Goal: Information Seeking & Learning: Check status

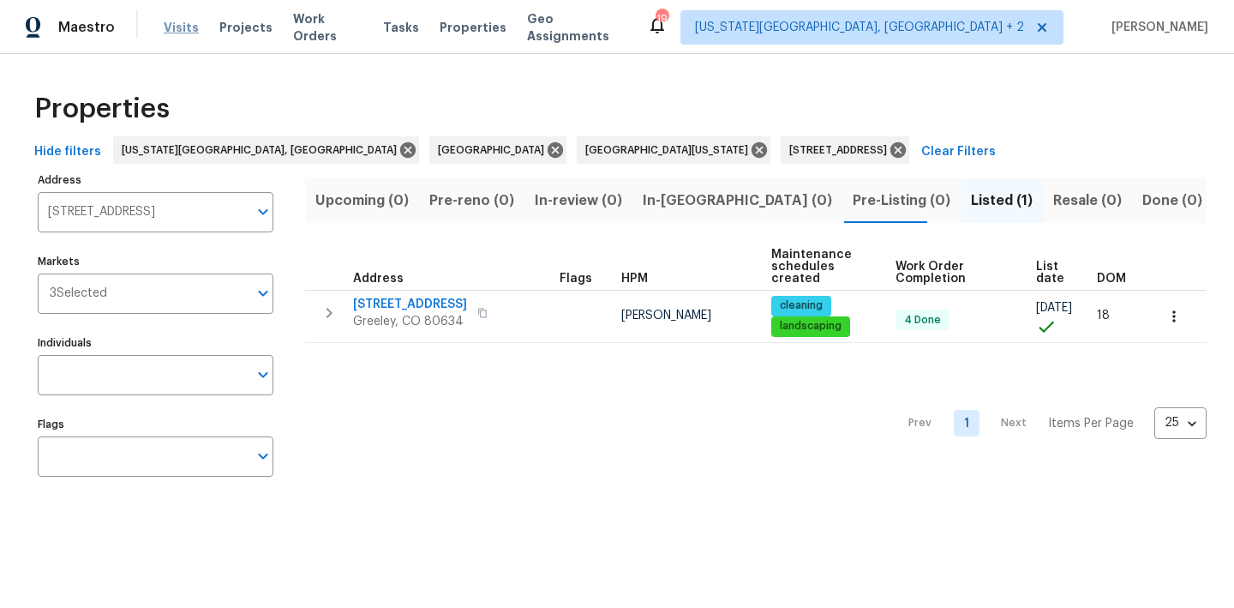
click at [179, 21] on span "Visits" at bounding box center [181, 27] width 35 height 17
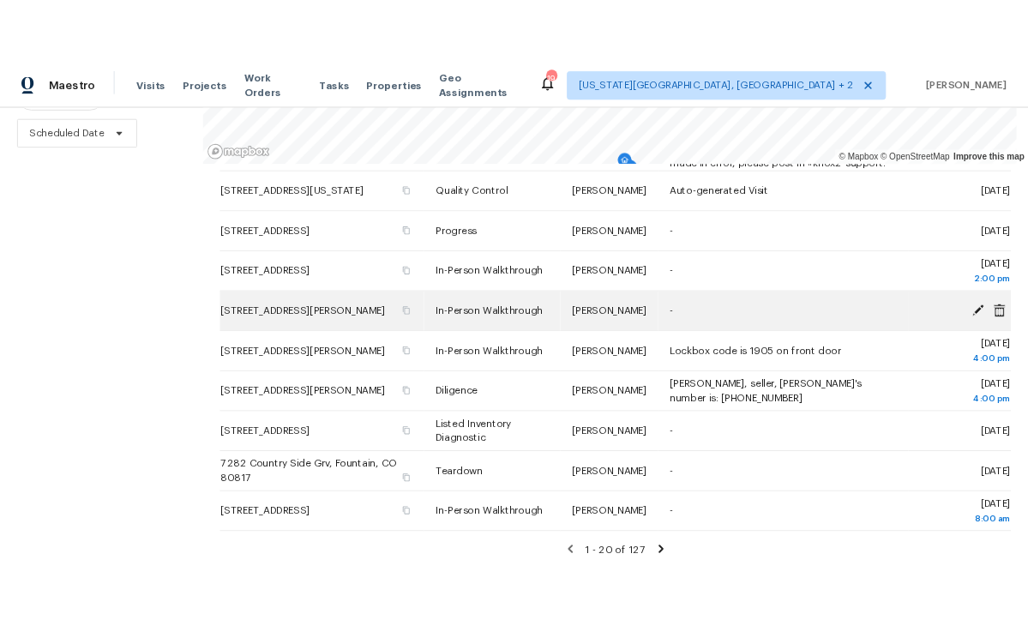
scroll to position [241, 0]
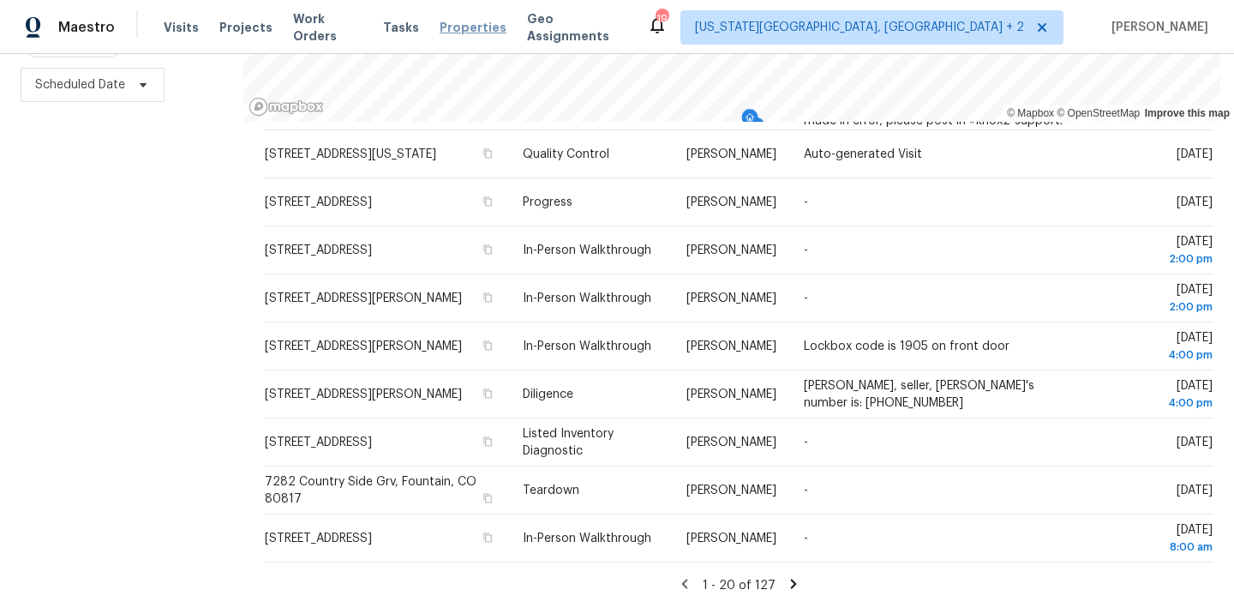
click at [459, 31] on span "Properties" at bounding box center [473, 27] width 67 height 17
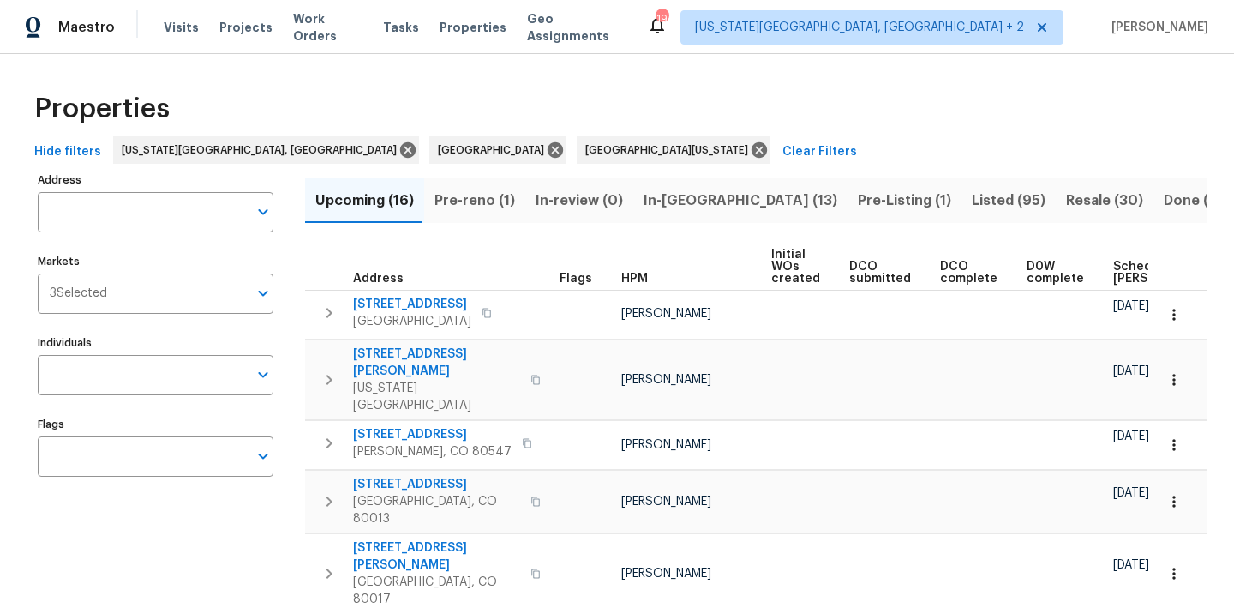
click at [531, 88] on div "Properties" at bounding box center [616, 108] width 1179 height 55
click at [597, 87] on div "Properties" at bounding box center [616, 108] width 1179 height 55
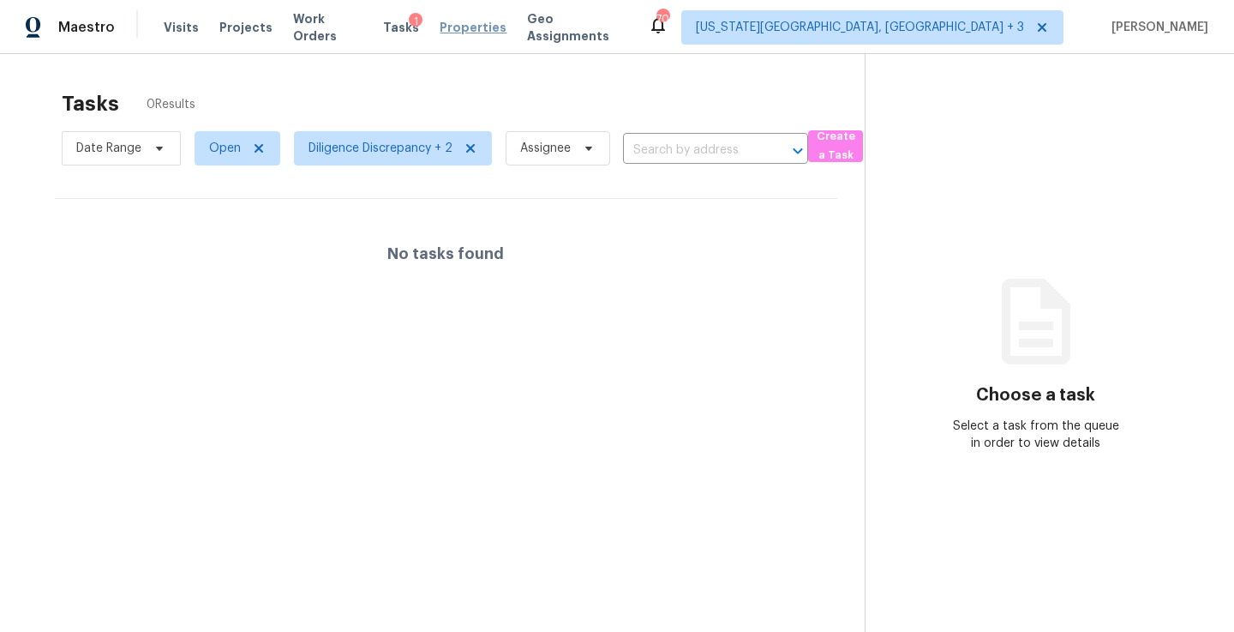
click at [457, 33] on span "Properties" at bounding box center [473, 27] width 67 height 17
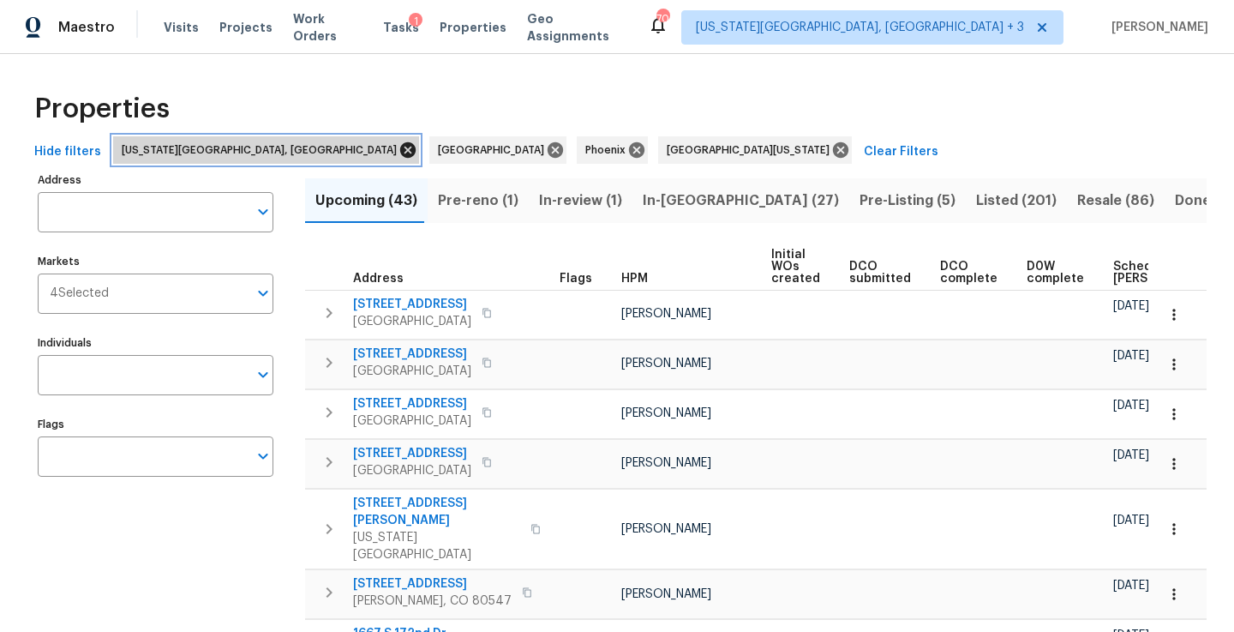
click at [400, 147] on icon at bounding box center [407, 149] width 15 height 15
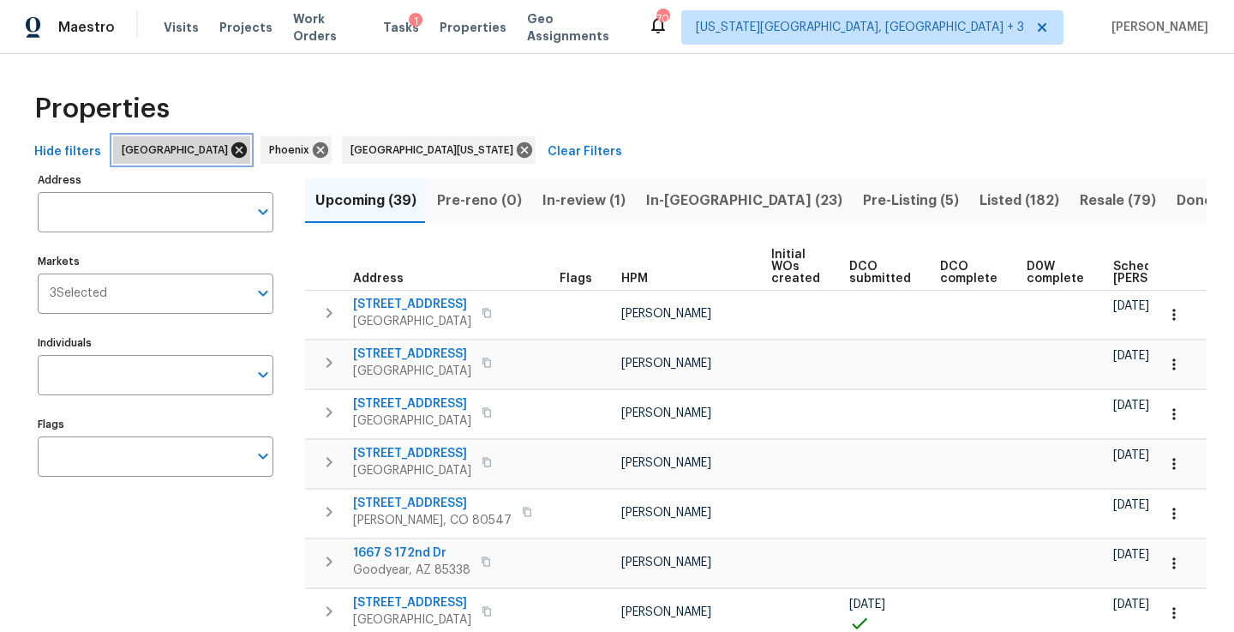
click at [230, 151] on icon at bounding box center [239, 150] width 19 height 19
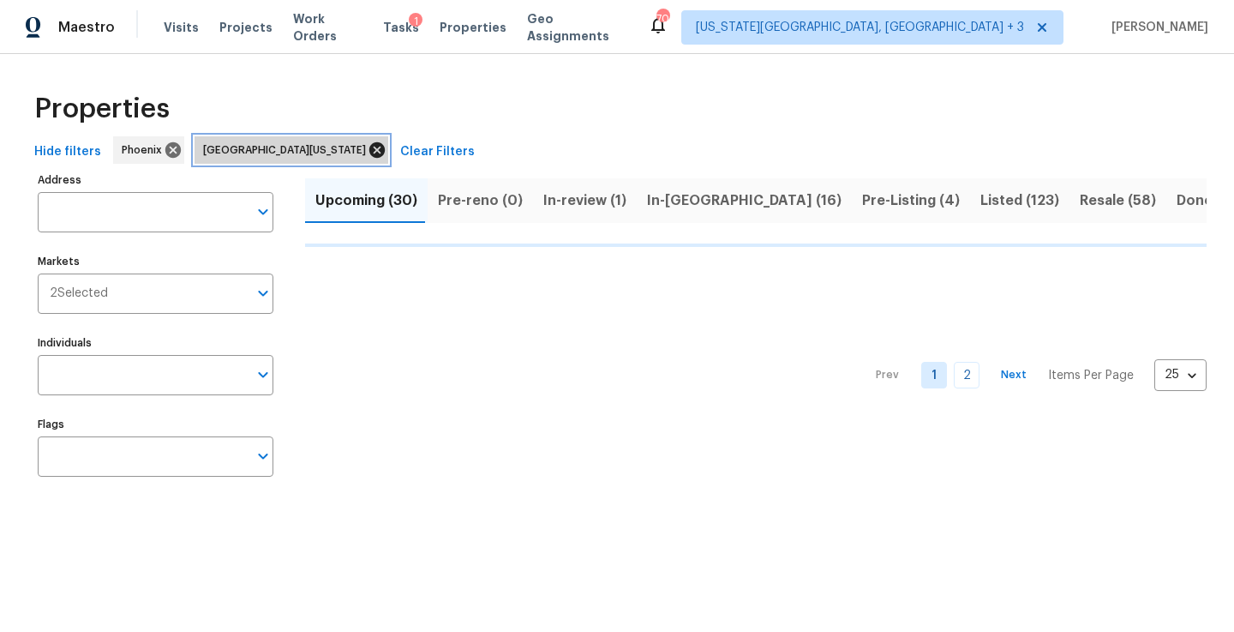
click at [368, 149] on icon at bounding box center [377, 150] width 19 height 19
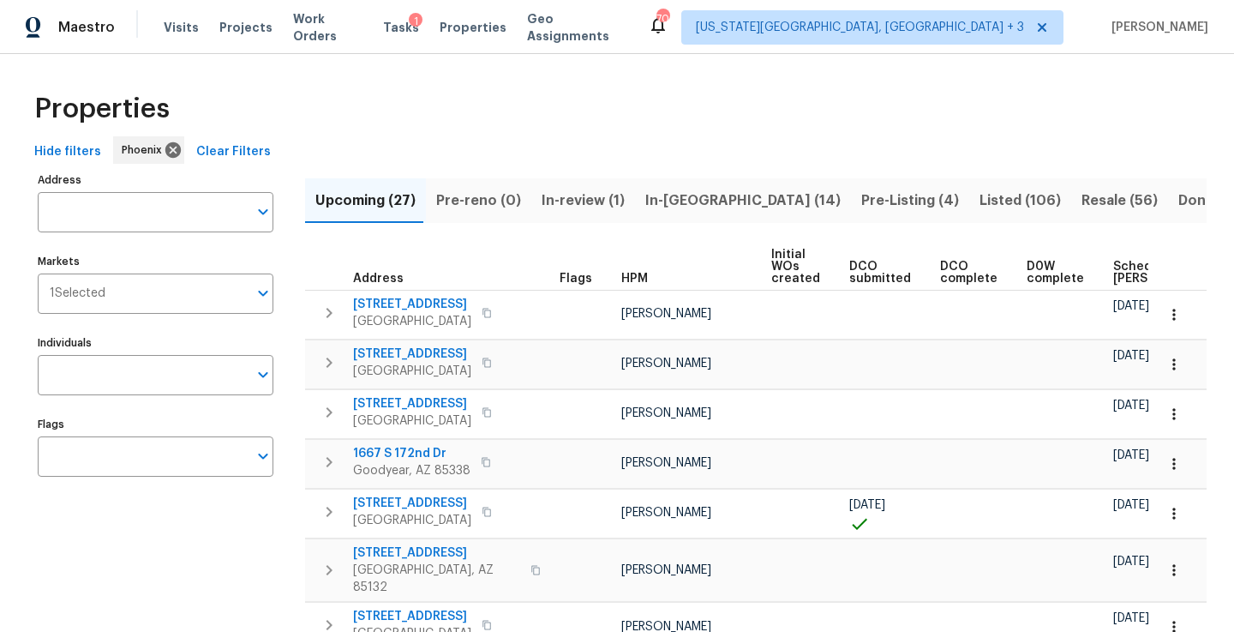
click at [980, 195] on span "Listed (106)" at bounding box center [1020, 201] width 81 height 24
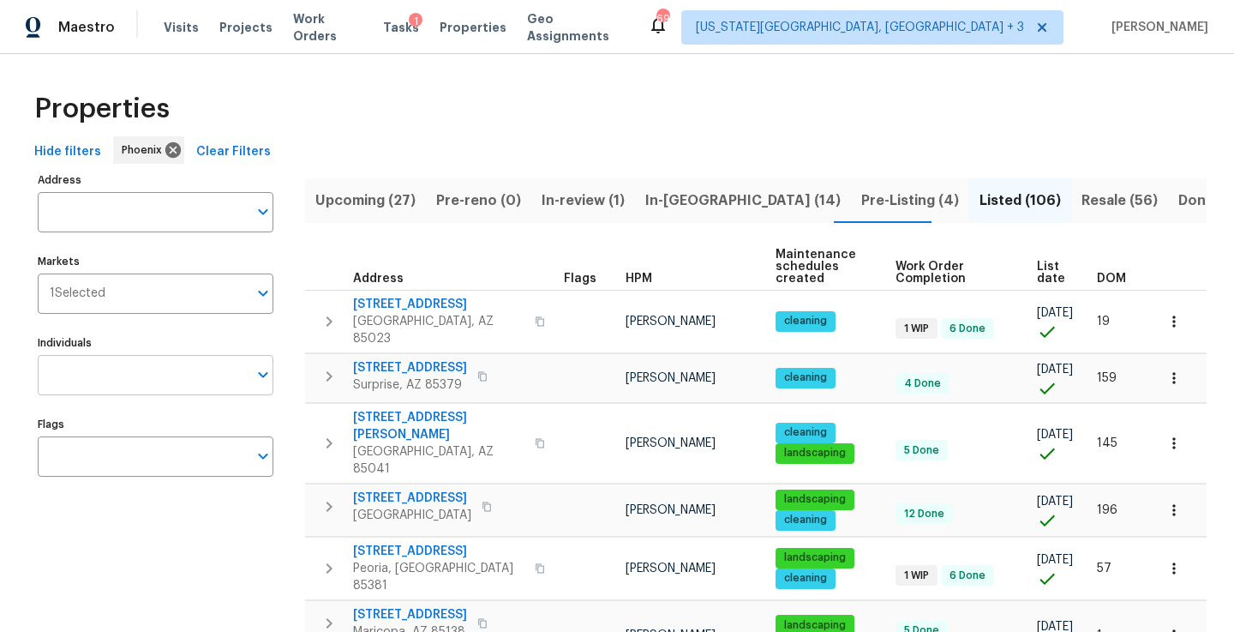
click at [101, 381] on input "Individuals" at bounding box center [143, 375] width 210 height 40
type input "[PERSON_NAME]"
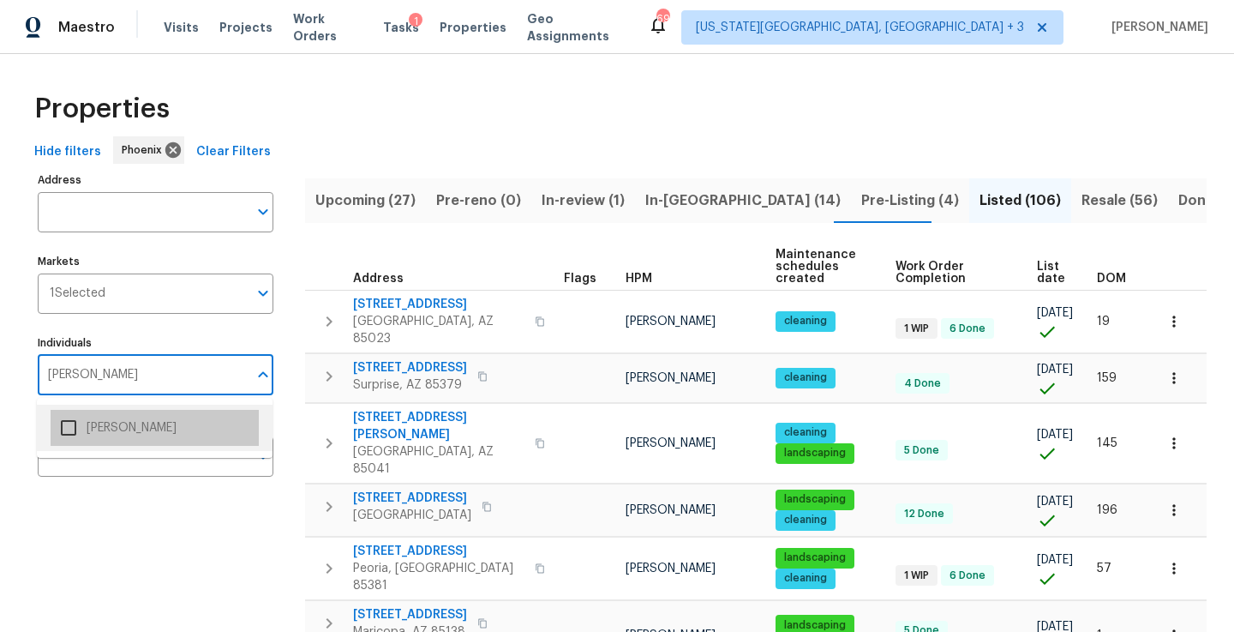
click at [105, 430] on li "[PERSON_NAME]" at bounding box center [155, 428] width 208 height 36
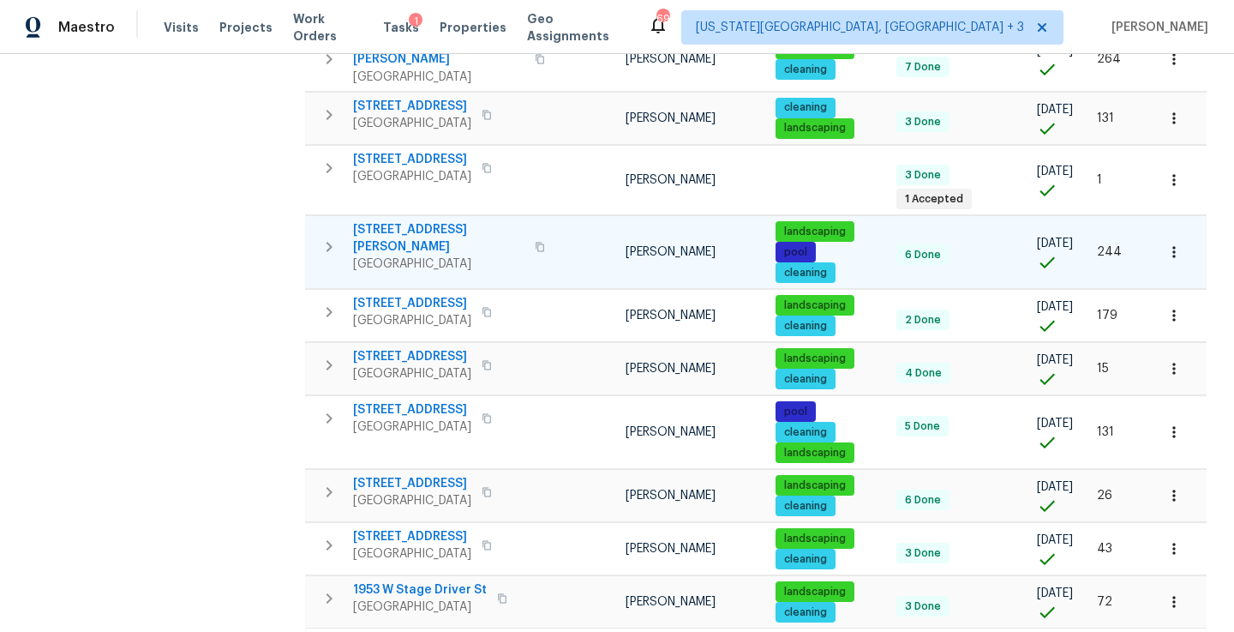
scroll to position [892, 0]
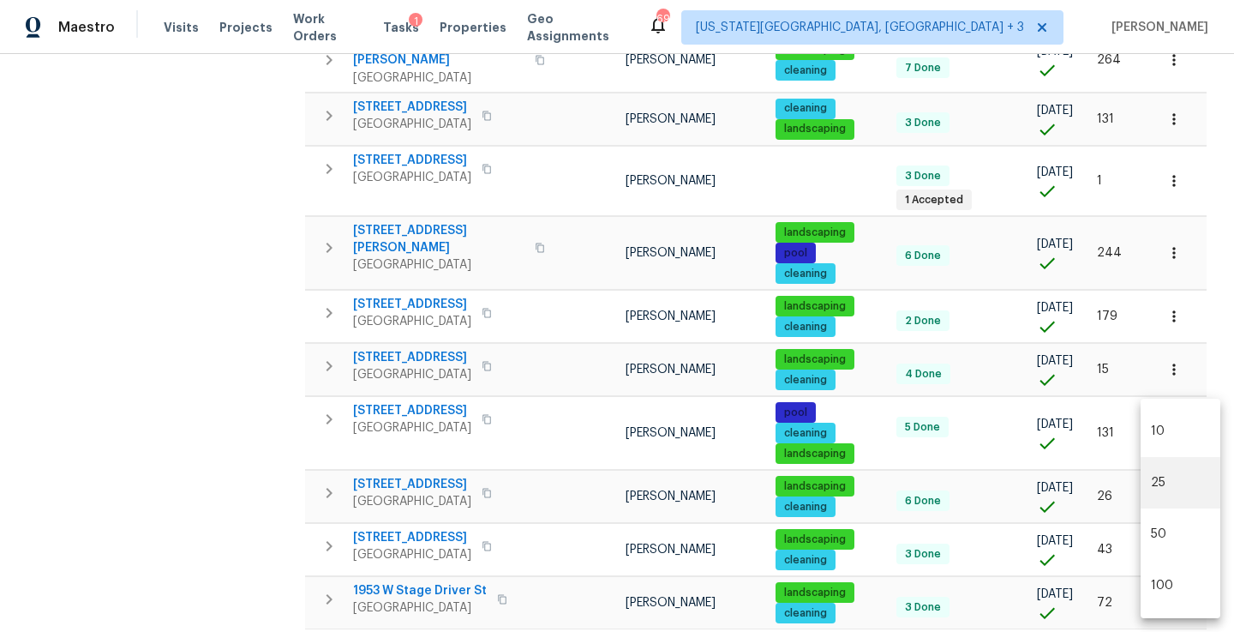
click at [1027, 588] on body "Maestro Visits Projects Work Orders Tasks 1 Properties Geo Assignments [GEOGRAP…" at bounding box center [617, 316] width 1234 height 632
click at [1027, 588] on li "100" at bounding box center [1181, 585] width 80 height 51
type input "100"
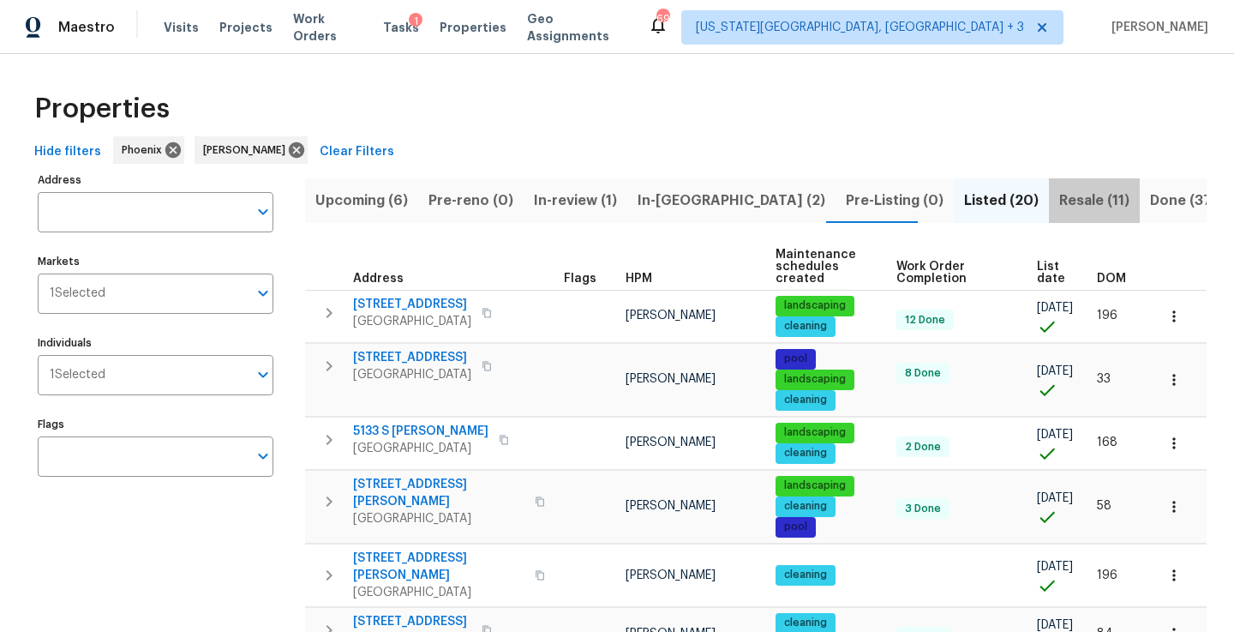
click at [1027, 202] on span "Resale (11)" at bounding box center [1094, 201] width 70 height 24
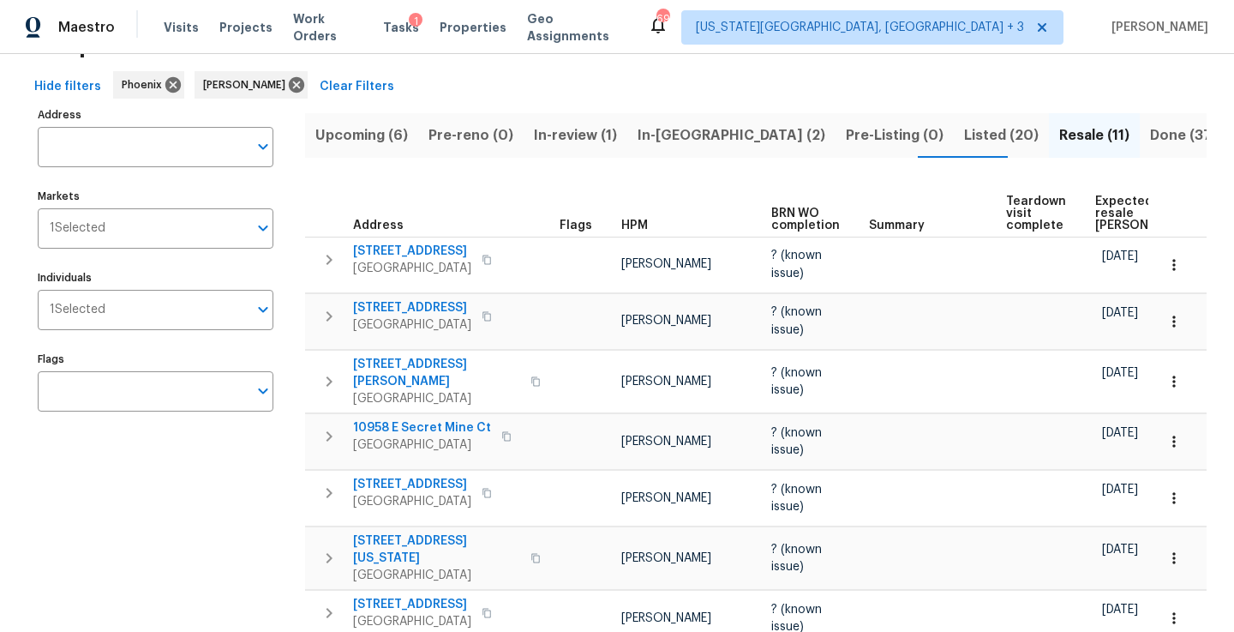
scroll to position [63, 0]
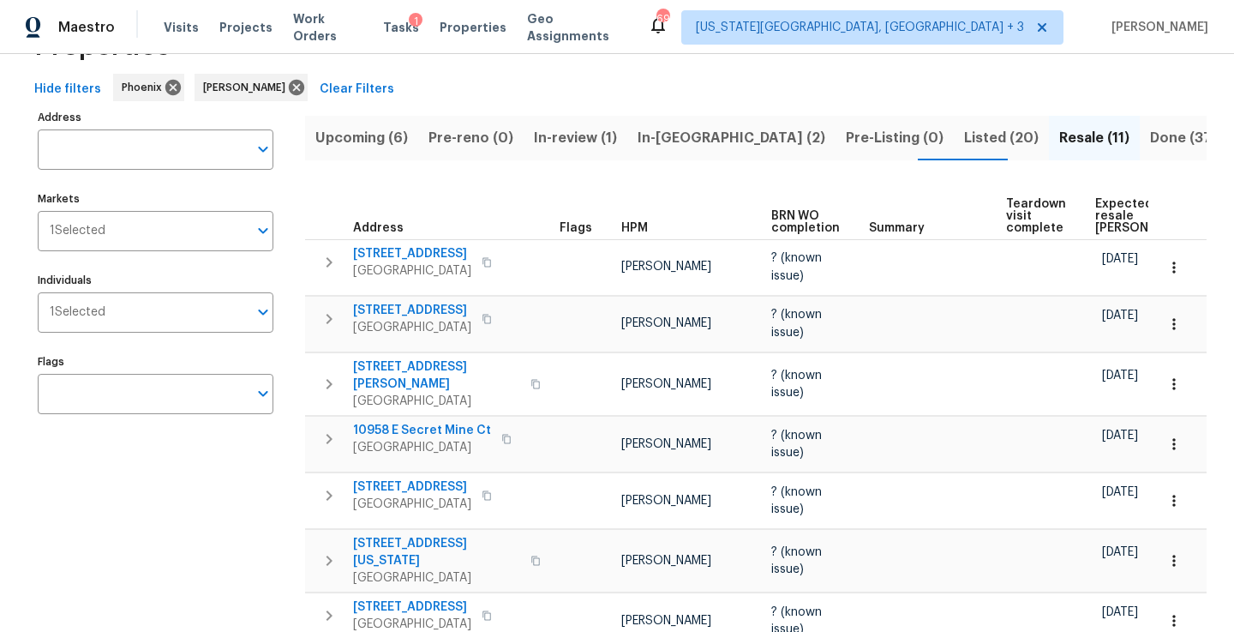
click at [954, 123] on button "Listed (20)" at bounding box center [1001, 138] width 95 height 45
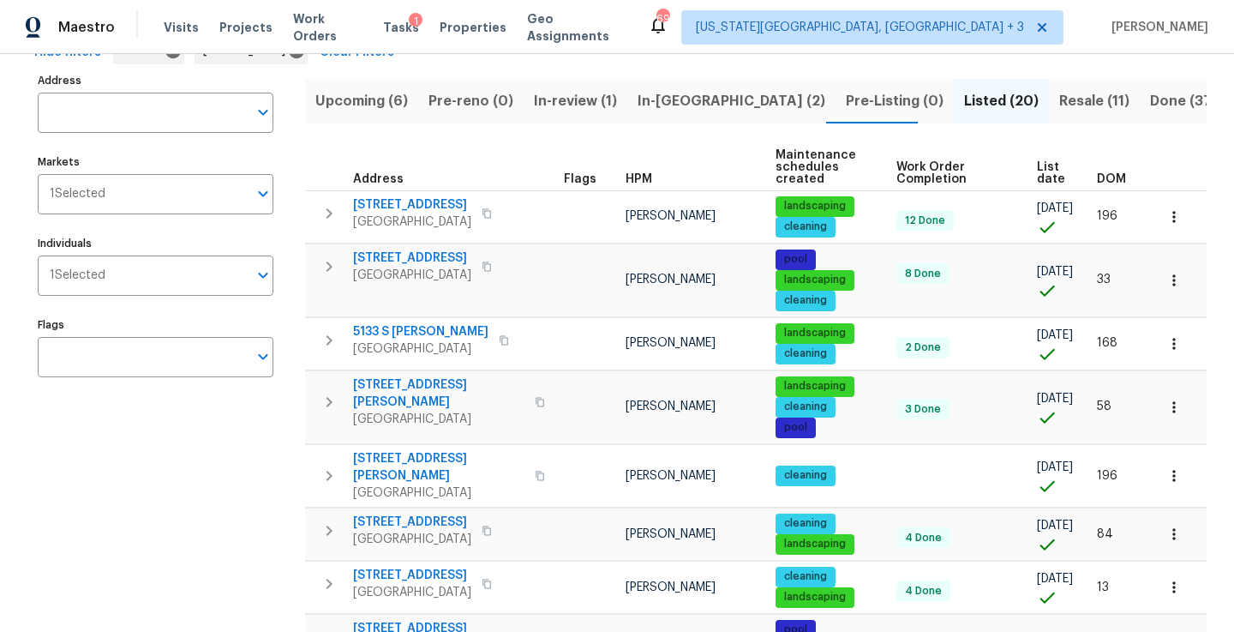
scroll to position [97, 0]
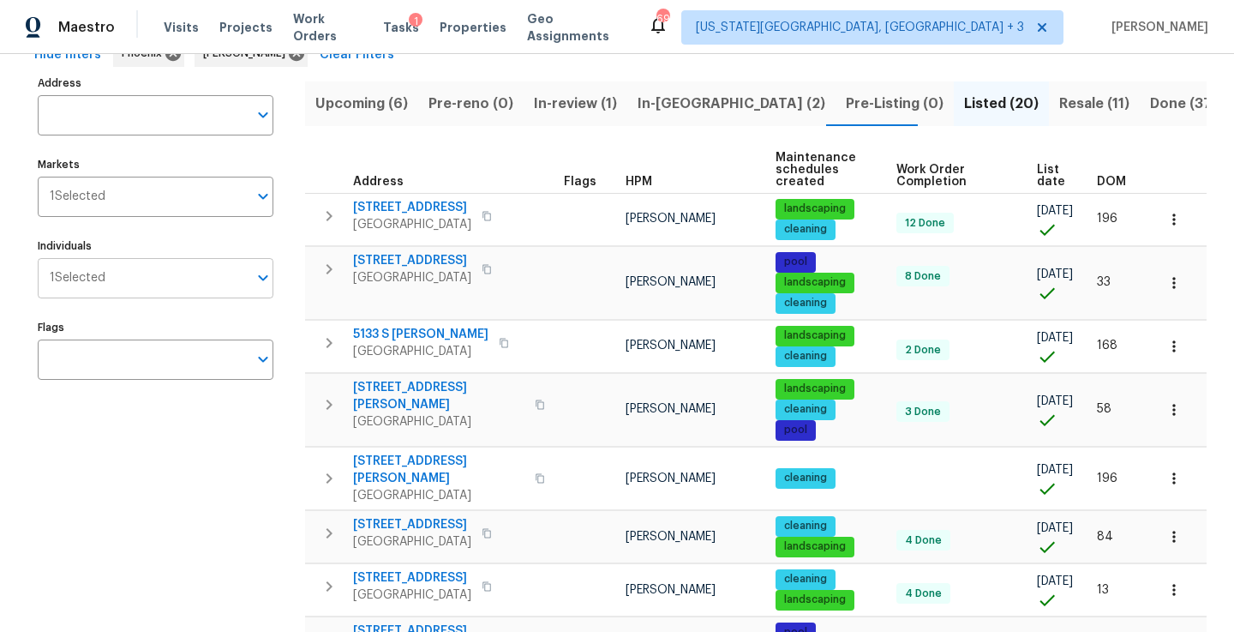
click at [205, 277] on input "Individuals" at bounding box center [176, 278] width 142 height 40
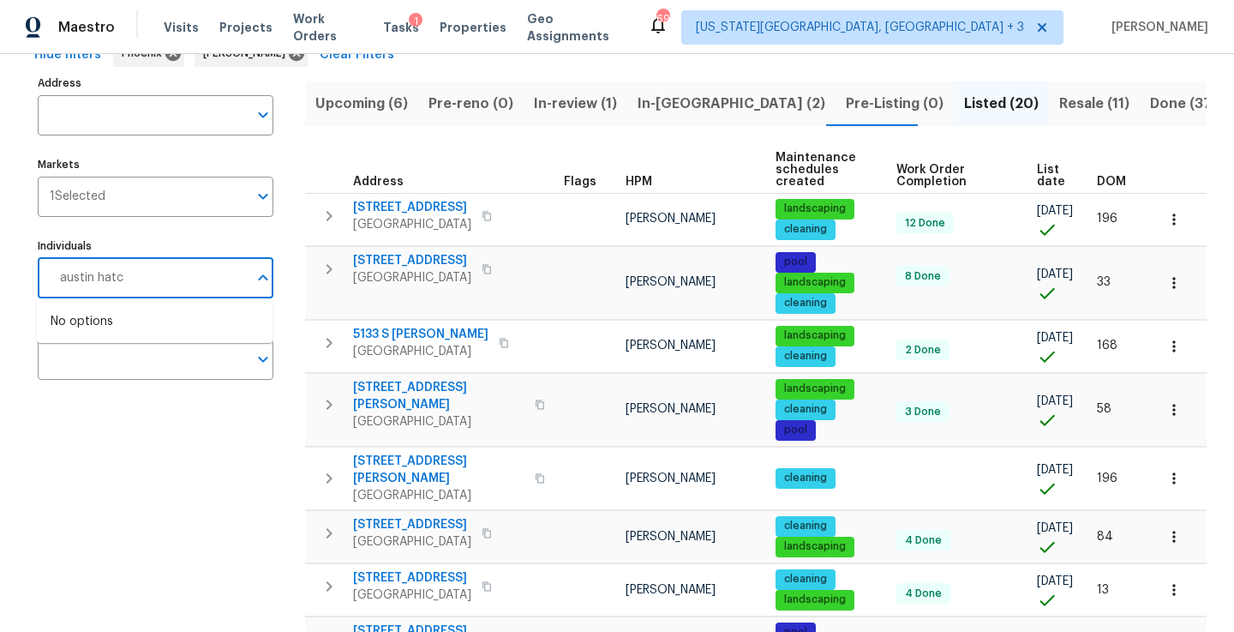
type input "[PERSON_NAME]"
click at [144, 327] on li "[PERSON_NAME]" at bounding box center [155, 331] width 208 height 36
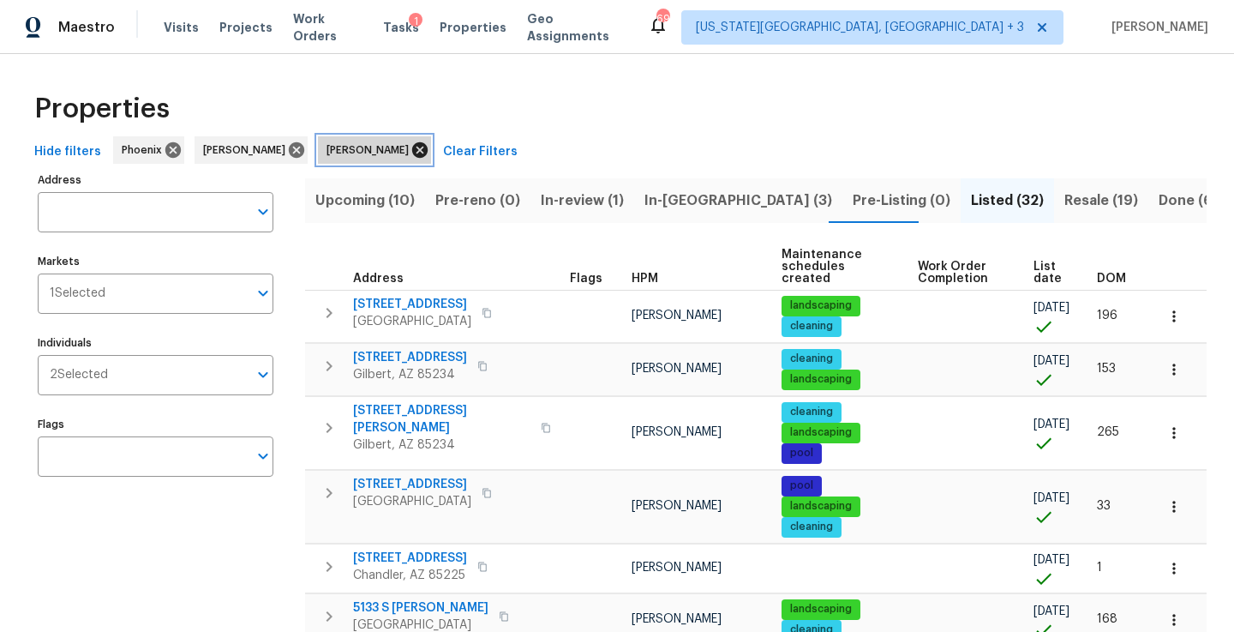
click at [411, 149] on icon at bounding box center [420, 150] width 19 height 19
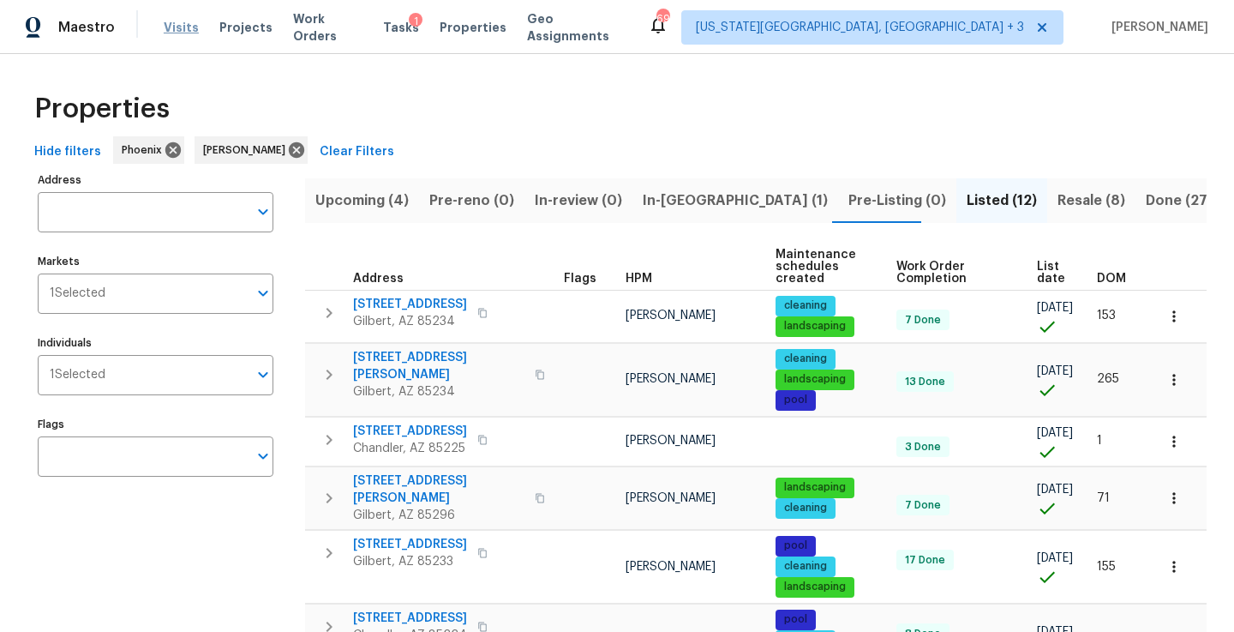
click at [184, 19] on span "Visits" at bounding box center [181, 27] width 35 height 17
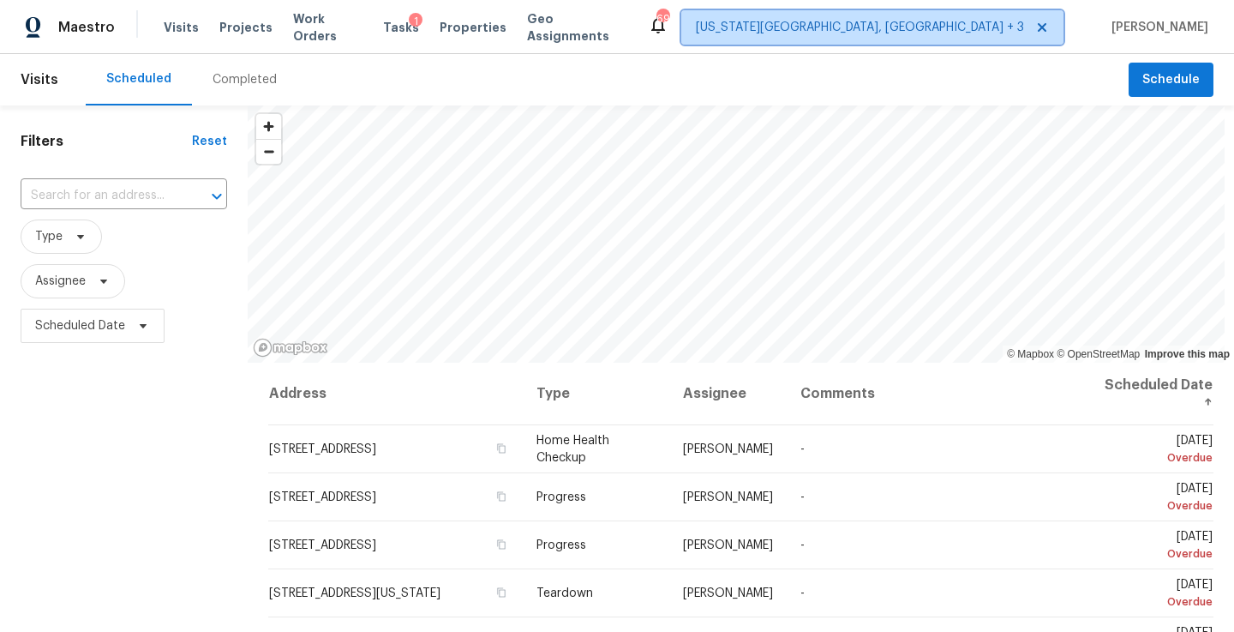
click at [1011, 36] on span "[US_STATE][GEOGRAPHIC_DATA], [GEOGRAPHIC_DATA] + 3" at bounding box center [872, 27] width 382 height 34
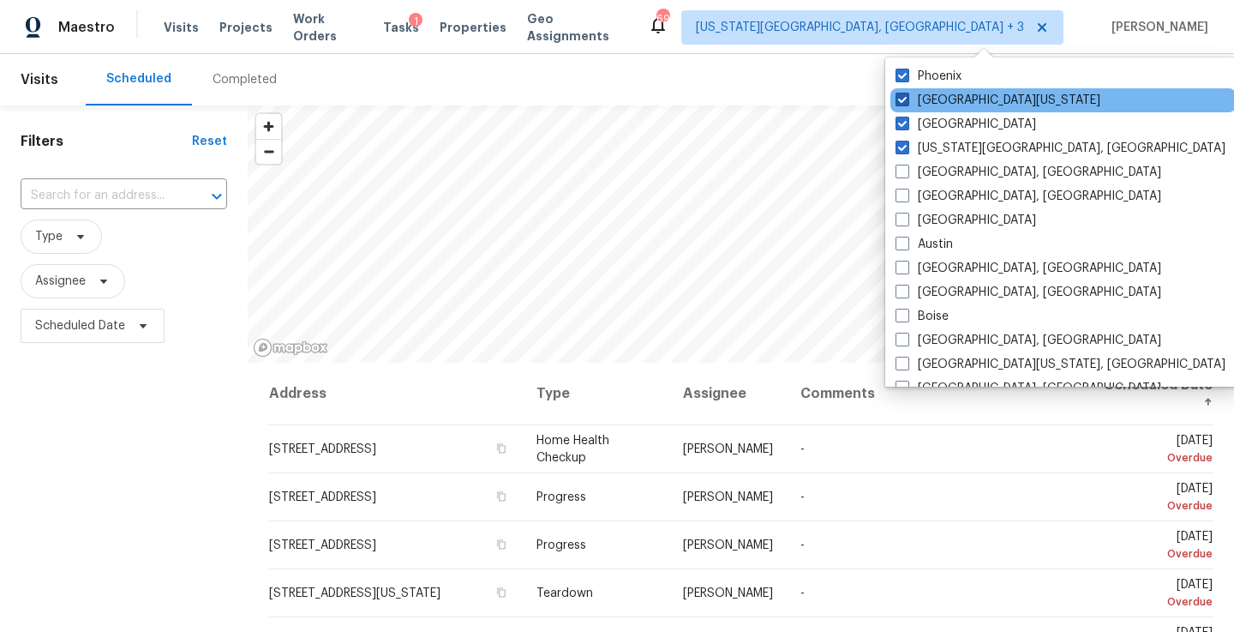
click at [956, 97] on label "[GEOGRAPHIC_DATA][US_STATE]" at bounding box center [998, 100] width 205 height 17
click at [907, 97] on input "[GEOGRAPHIC_DATA][US_STATE]" at bounding box center [901, 97] width 11 height 11
checkbox input "false"
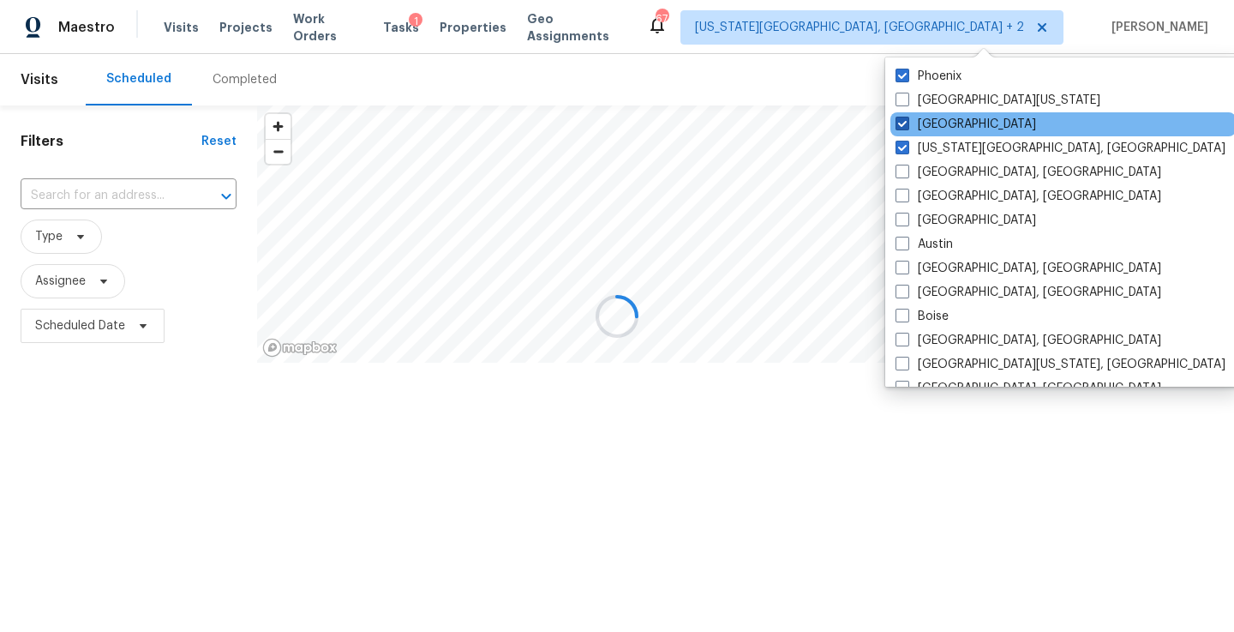
click at [938, 122] on label "[GEOGRAPHIC_DATA]" at bounding box center [966, 124] width 141 height 17
click at [907, 122] on input "[GEOGRAPHIC_DATA]" at bounding box center [901, 121] width 11 height 11
checkbox input "false"
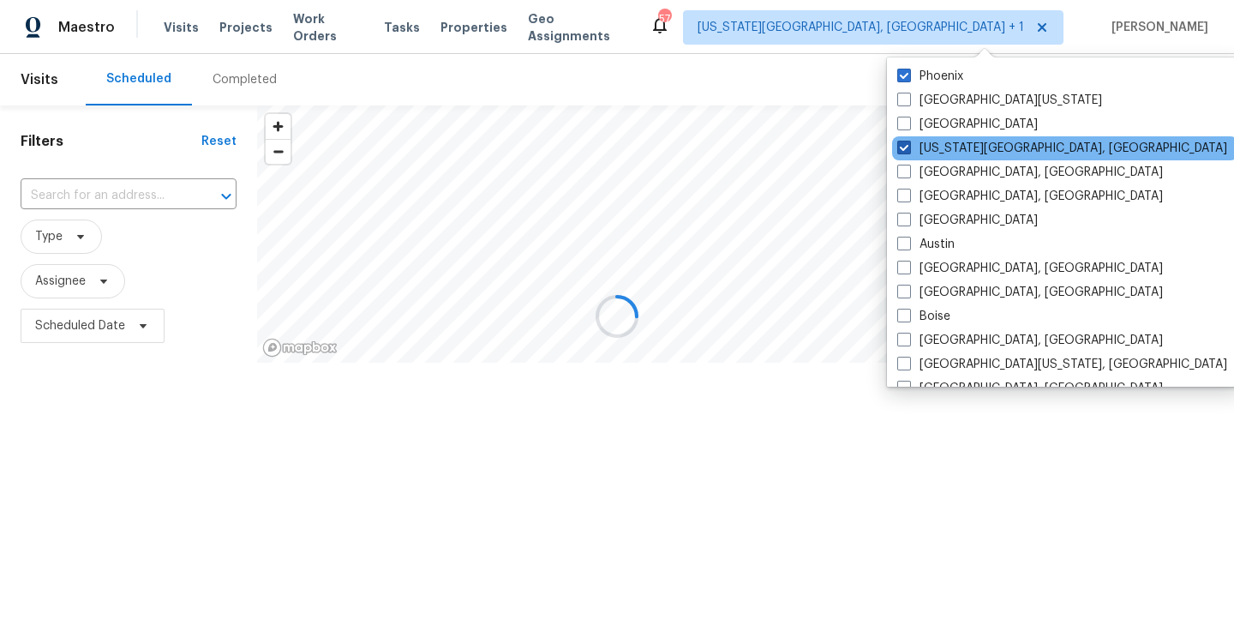
click at [932, 146] on label "[US_STATE][GEOGRAPHIC_DATA], [GEOGRAPHIC_DATA]" at bounding box center [1062, 148] width 330 height 17
click at [909, 146] on input "[US_STATE][GEOGRAPHIC_DATA], [GEOGRAPHIC_DATA]" at bounding box center [902, 145] width 11 height 11
checkbox input "false"
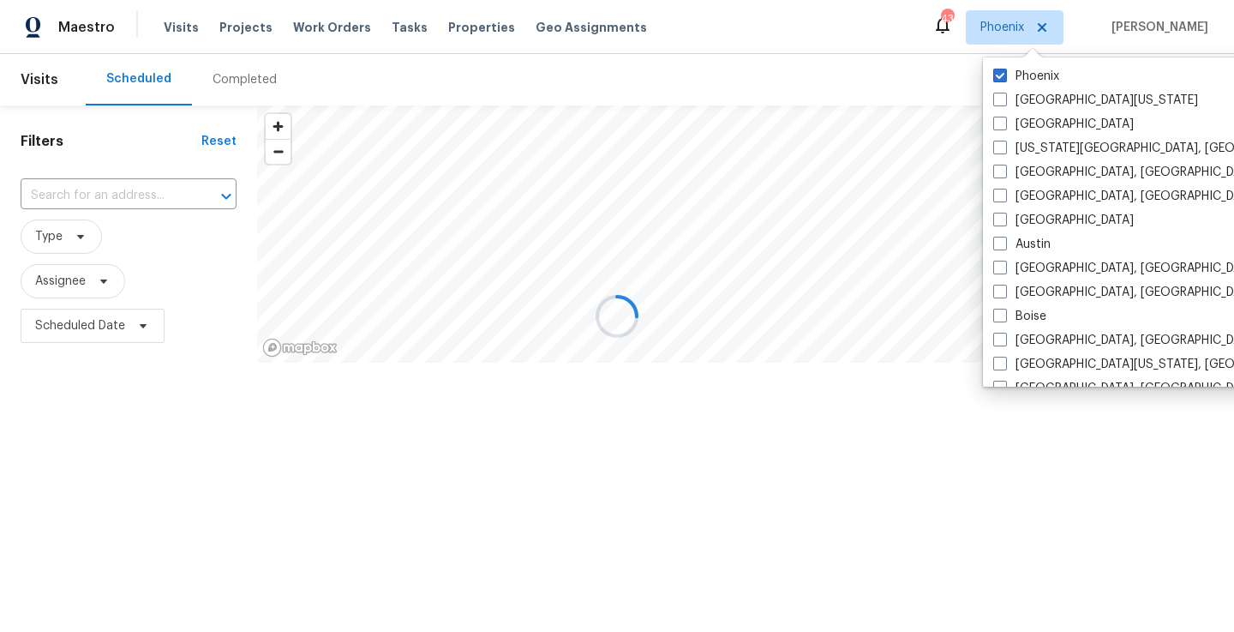
click at [738, 72] on div "Scheduled Completed" at bounding box center [607, 79] width 1043 height 51
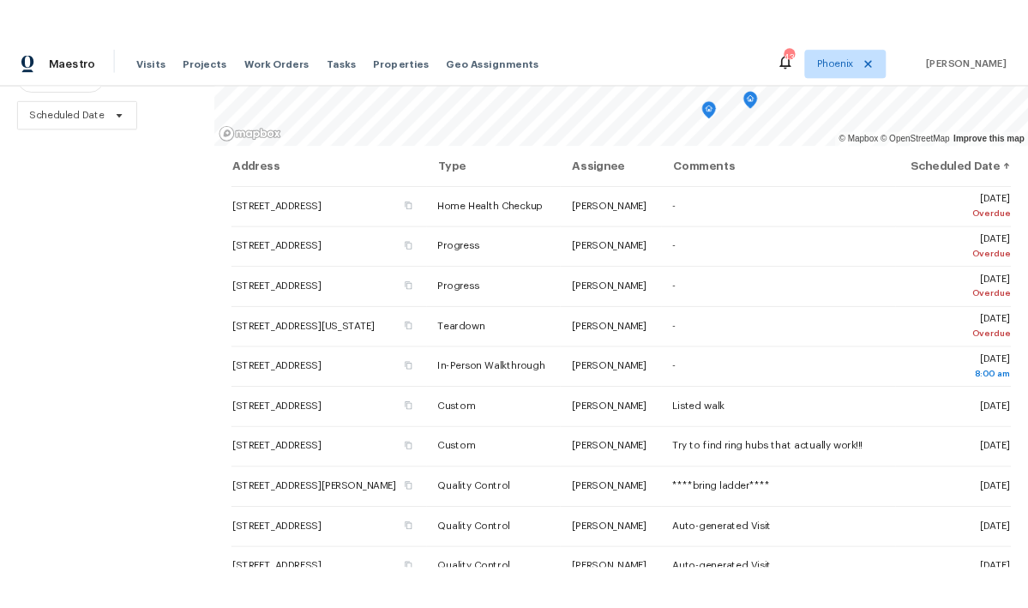
scroll to position [237, 0]
